Goal: Transaction & Acquisition: Download file/media

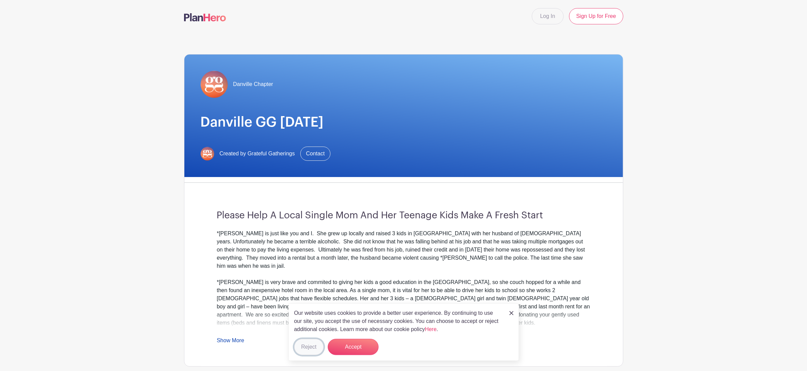
click at [314, 348] on button "Reject" at bounding box center [308, 347] width 29 height 16
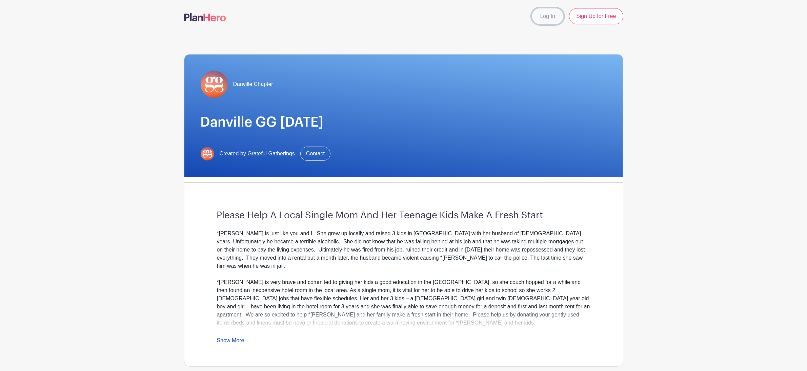
click at [551, 17] on link "Log In" at bounding box center [548, 16] width 32 height 16
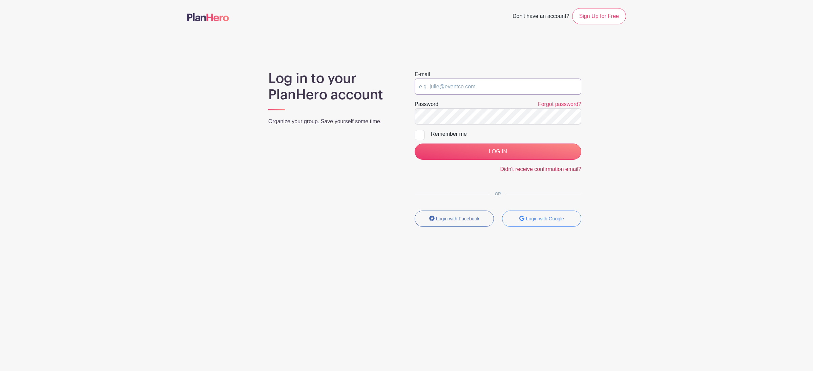
type input "[EMAIL_ADDRESS][DOMAIN_NAME]"
click at [523, 158] on input "LOG IN" at bounding box center [498, 152] width 167 height 16
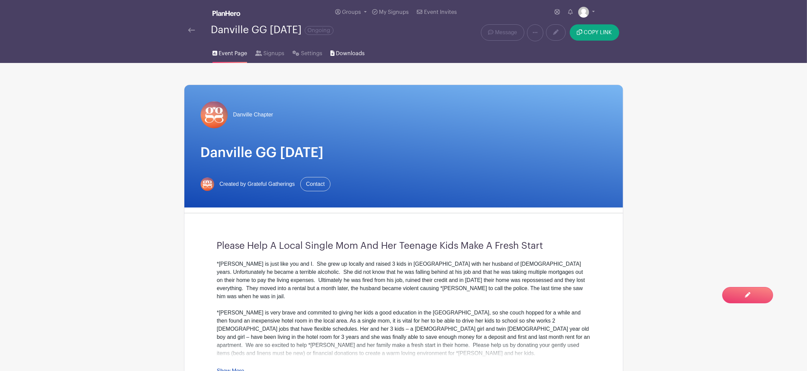
click at [354, 53] on span "Downloads" at bounding box center [350, 53] width 29 height 8
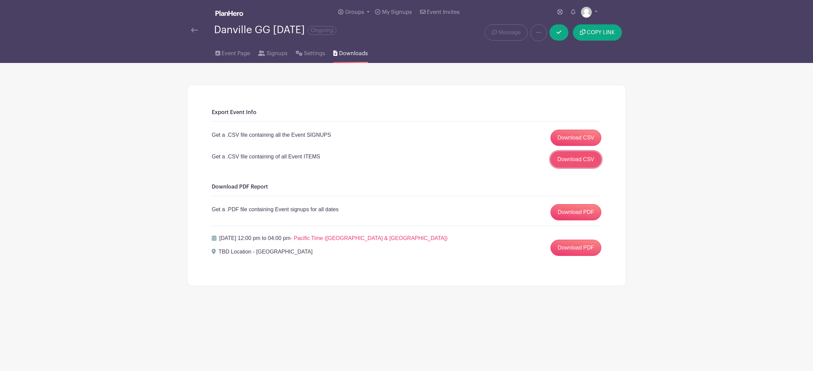
click at [594, 164] on link "Download CSV" at bounding box center [576, 159] width 51 height 16
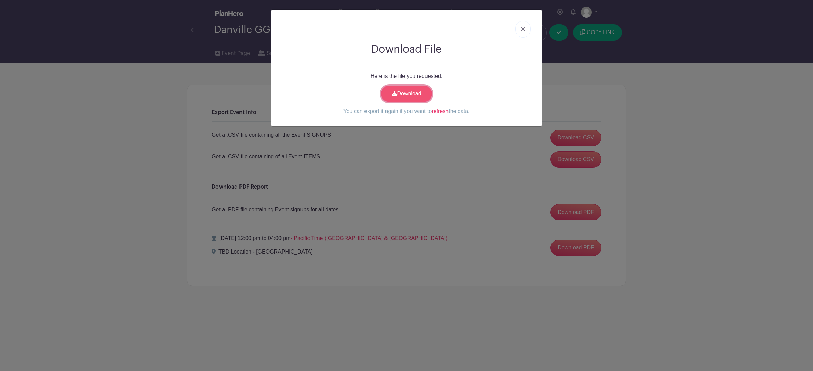
click at [421, 93] on link "Download" at bounding box center [406, 94] width 51 height 16
click at [412, 93] on link "Download" at bounding box center [406, 94] width 51 height 16
click at [409, 92] on link "Download" at bounding box center [406, 94] width 51 height 16
click at [520, 27] on link at bounding box center [523, 29] width 16 height 17
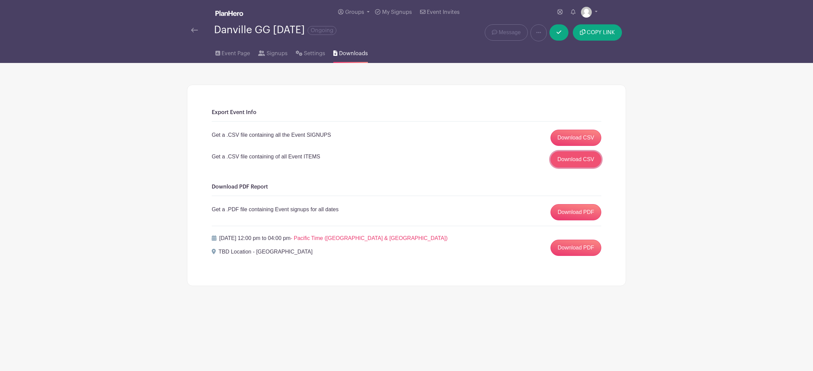
click at [571, 161] on link "Download CSV" at bounding box center [576, 159] width 51 height 16
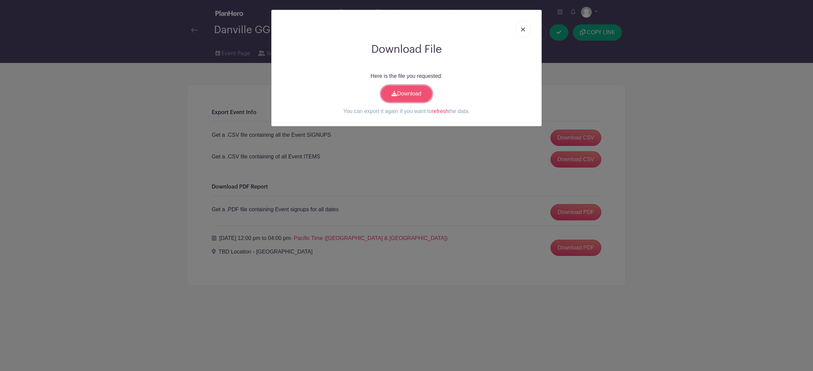
click at [424, 94] on link "Download" at bounding box center [406, 94] width 51 height 16
click at [520, 27] on link at bounding box center [523, 29] width 16 height 17
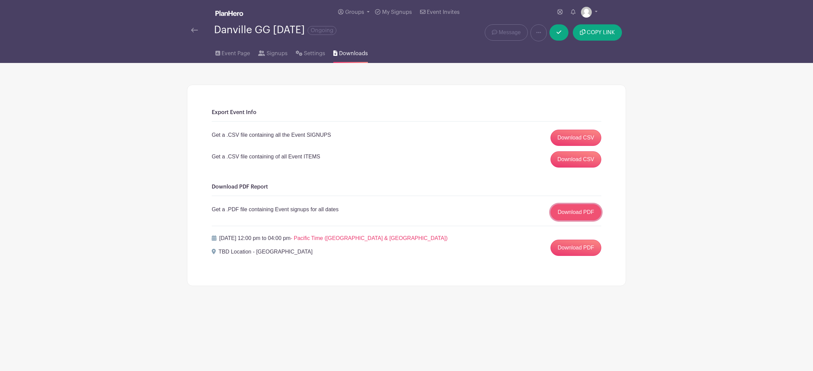
click at [583, 217] on link "Download PDF" at bounding box center [576, 212] width 51 height 16
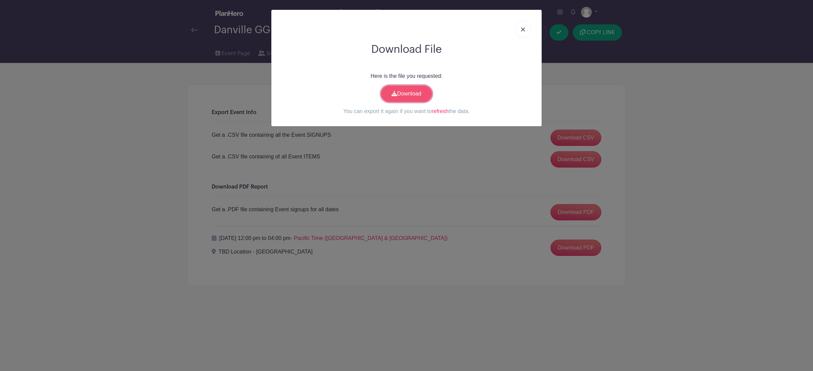
click at [401, 94] on link "Download" at bounding box center [406, 94] width 51 height 16
click at [527, 30] on link at bounding box center [523, 29] width 16 height 17
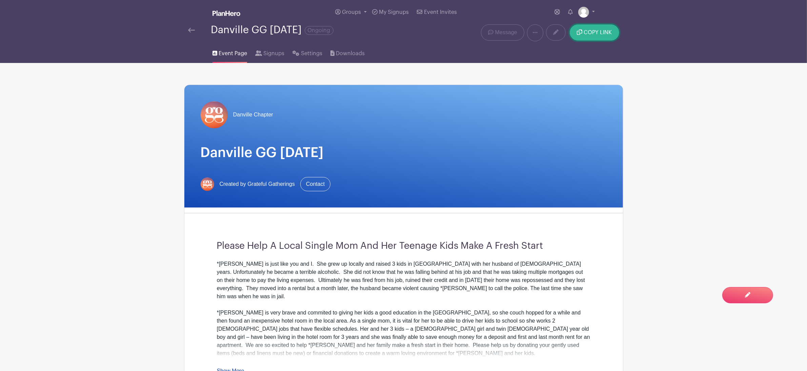
click at [586, 31] on span "COPY LINK" at bounding box center [598, 32] width 28 height 5
